Goal: Check status

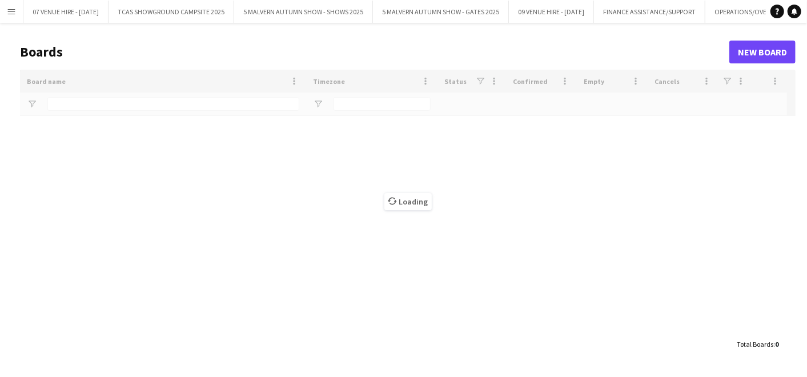
type input "*******"
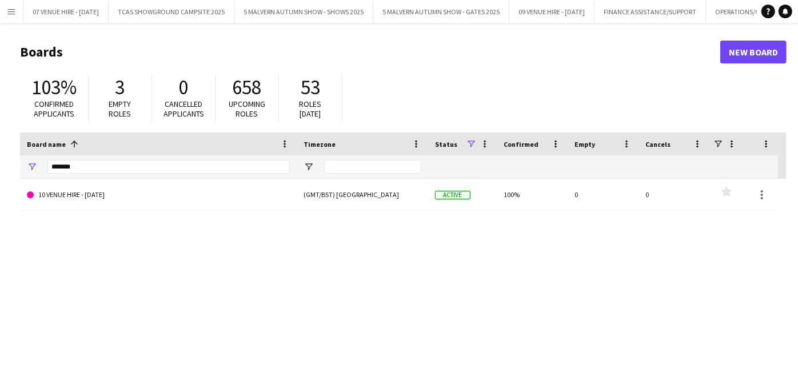
click at [9, 14] on app-icon "Menu" at bounding box center [11, 11] width 9 height 9
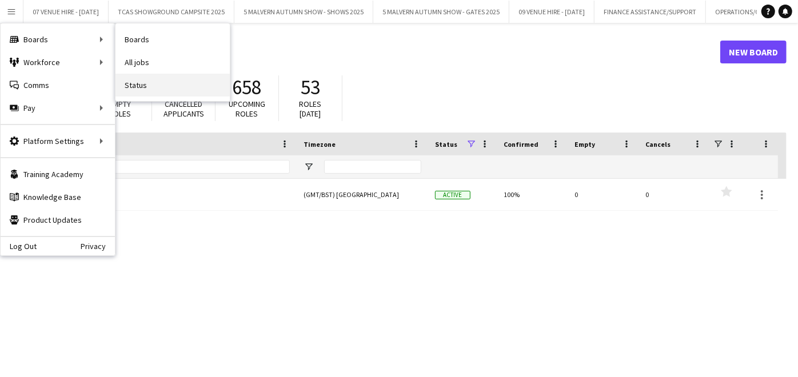
click at [131, 80] on link "Status" at bounding box center [172, 85] width 114 height 23
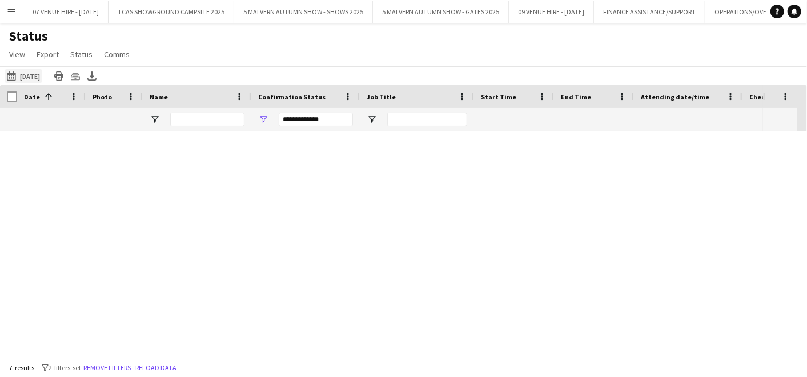
click at [16, 75] on app-icon "[DATE] to [DATE]" at bounding box center [13, 75] width 13 height 9
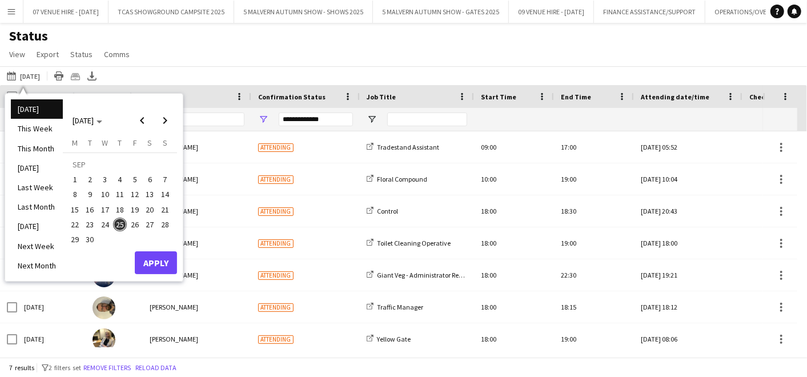
click at [120, 223] on span "25" at bounding box center [120, 225] width 14 height 14
click at [153, 264] on button "Apply" at bounding box center [156, 262] width 42 height 23
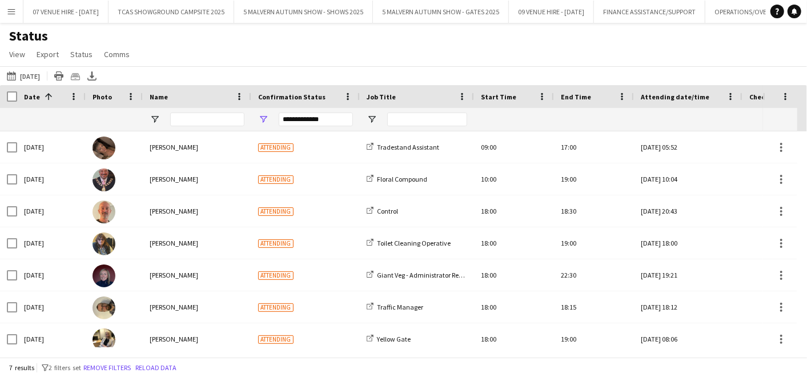
click at [270, 54] on div "Status View Views Default view MAS name tags New view Update view Delete view E…" at bounding box center [403, 46] width 807 height 39
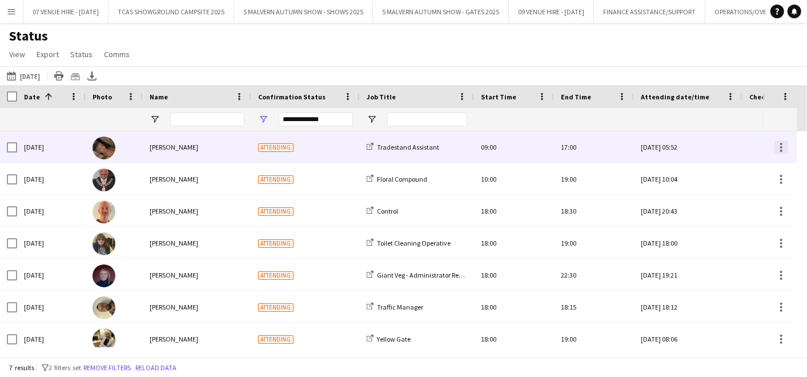
click at [787, 145] on div at bounding box center [782, 148] width 14 height 14
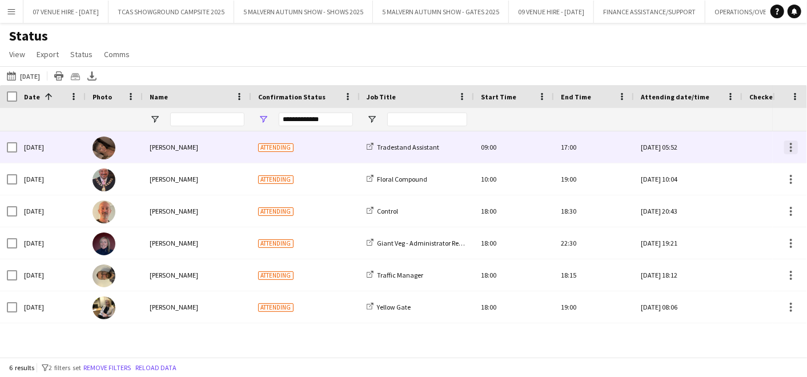
click at [791, 145] on div at bounding box center [791, 148] width 14 height 14
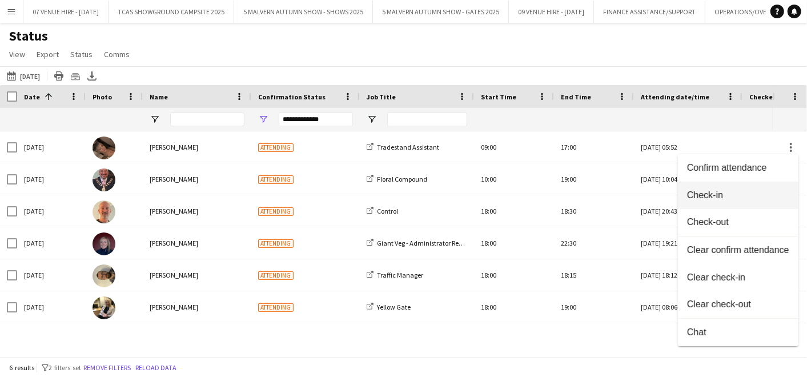
click at [750, 187] on button "Check-in" at bounding box center [738, 195] width 121 height 27
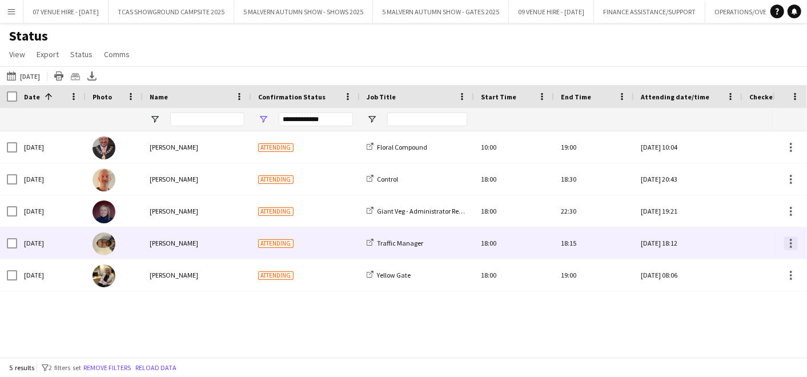
click at [793, 248] on div at bounding box center [791, 244] width 14 height 14
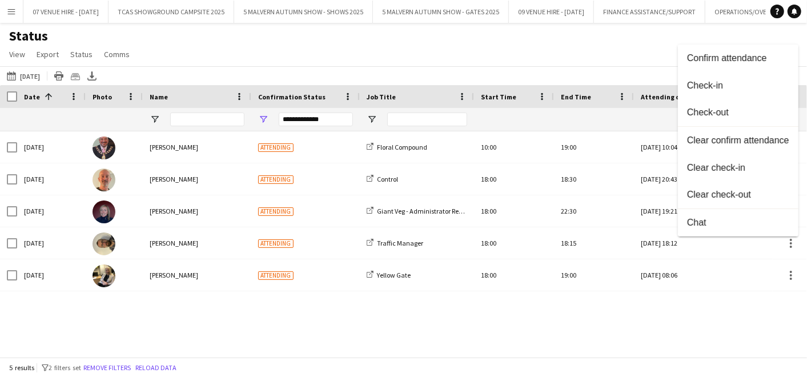
click at [652, 313] on div at bounding box center [403, 188] width 807 height 377
